Goal: Transaction & Acquisition: Book appointment/travel/reservation

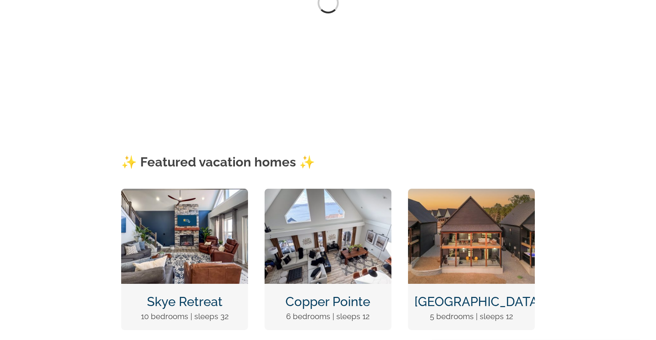
scroll to position [162, 0]
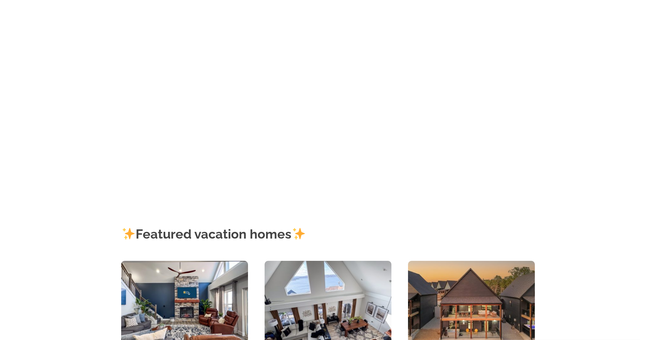
click at [188, 224] on div "Featured vacation homes" at bounding box center [328, 230] width 414 height 62
click at [171, 307] on img "Skye Retreat at Table Rock Lake-3004-Edit" at bounding box center [184, 308] width 127 height 95
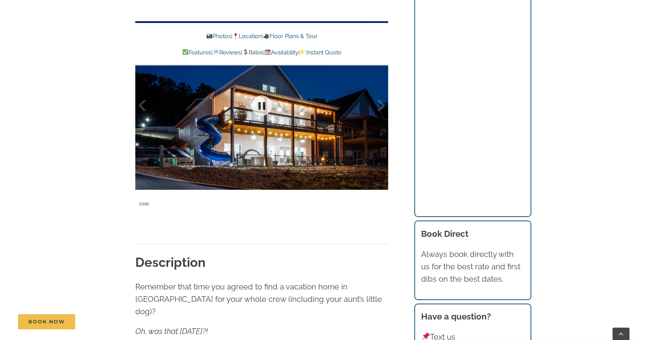
scroll to position [636, 0]
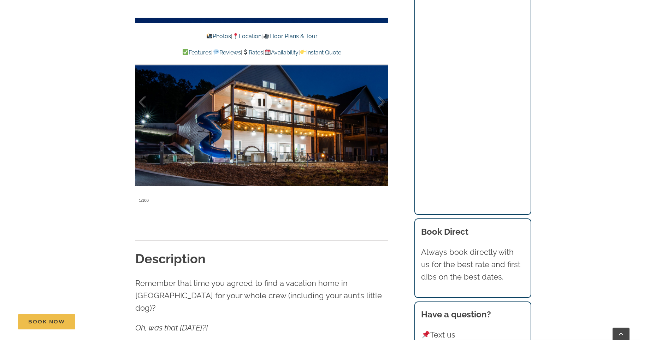
click at [244, 126] on div at bounding box center [261, 102] width 253 height 208
click at [145, 121] on div at bounding box center [150, 102] width 22 height 44
click at [142, 122] on div at bounding box center [150, 102] width 22 height 44
click at [232, 125] on div at bounding box center [261, 102] width 253 height 208
click at [244, 125] on div at bounding box center [261, 102] width 253 height 208
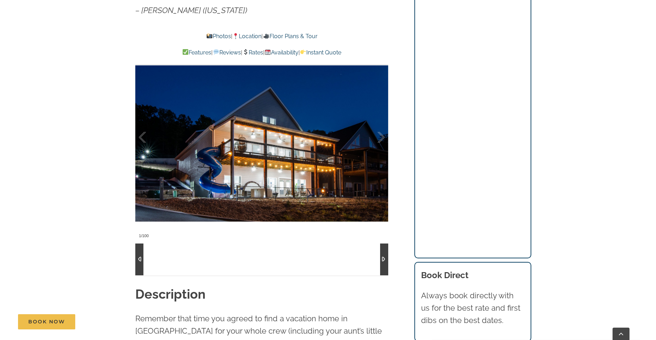
scroll to position [565, 0]
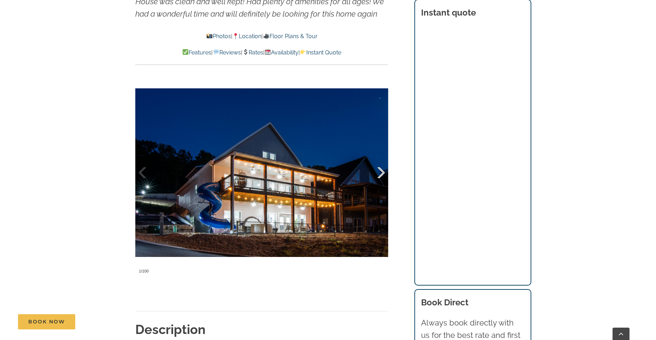
click at [382, 170] on div at bounding box center [374, 173] width 22 height 44
click at [384, 176] on div at bounding box center [395, 173] width 22 height 44
click at [380, 176] on div at bounding box center [374, 173] width 22 height 44
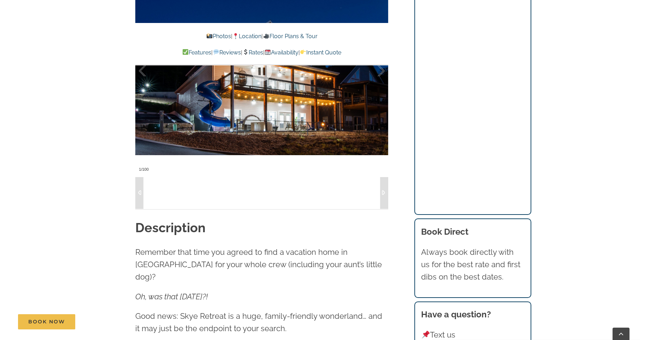
scroll to position [671, 0]
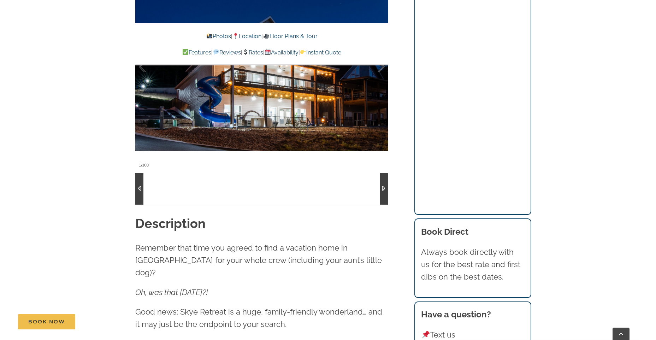
click at [385, 187] on div at bounding box center [384, 189] width 8 height 32
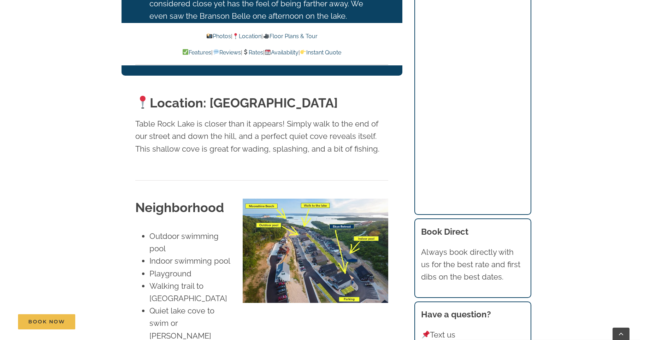
scroll to position [1696, 0]
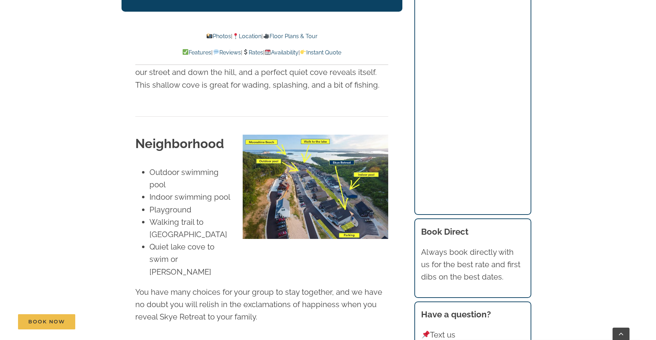
click at [333, 163] on img at bounding box center [316, 187] width 146 height 105
click at [338, 183] on img at bounding box center [316, 187] width 146 height 105
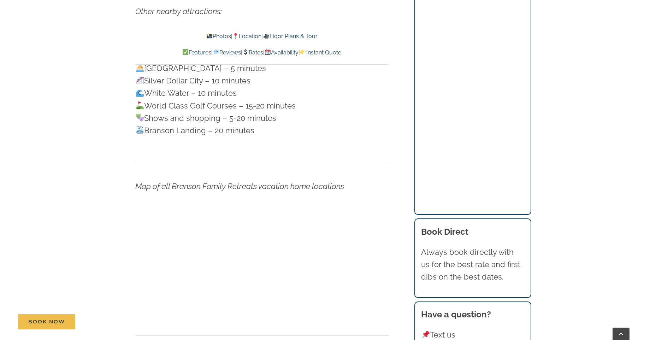
scroll to position [2085, 0]
